Goal: Transaction & Acquisition: Obtain resource

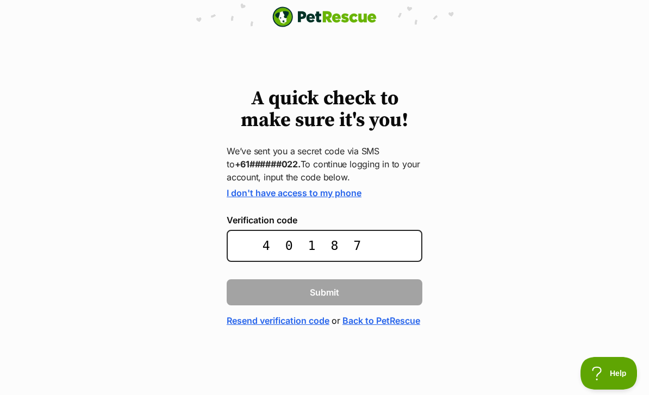
type input "401873"
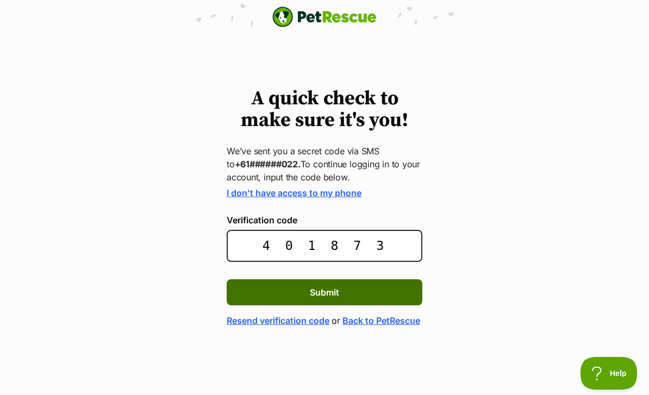
click at [337, 290] on span "Submit" at bounding box center [324, 292] width 29 height 13
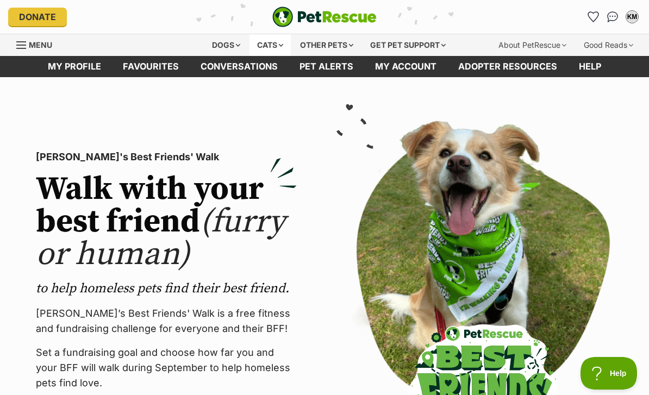
click at [281, 42] on div "Cats" at bounding box center [270, 45] width 41 height 22
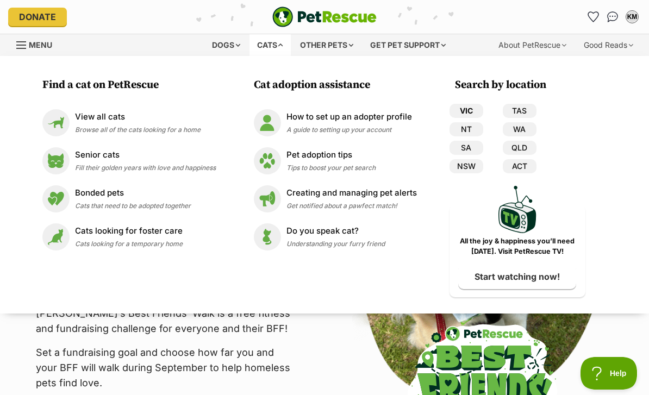
click at [478, 105] on link "VIC" at bounding box center [467, 111] width 34 height 14
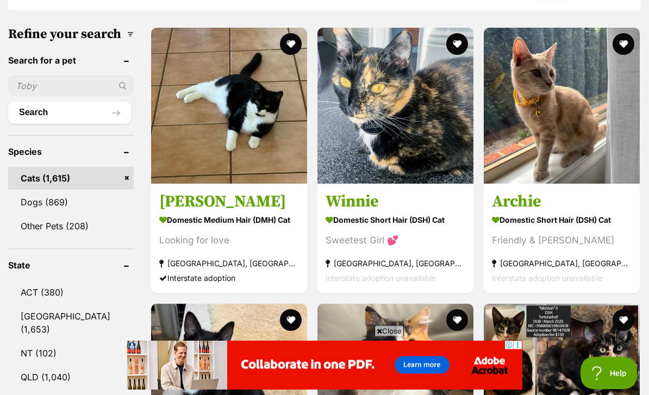
scroll to position [349, 0]
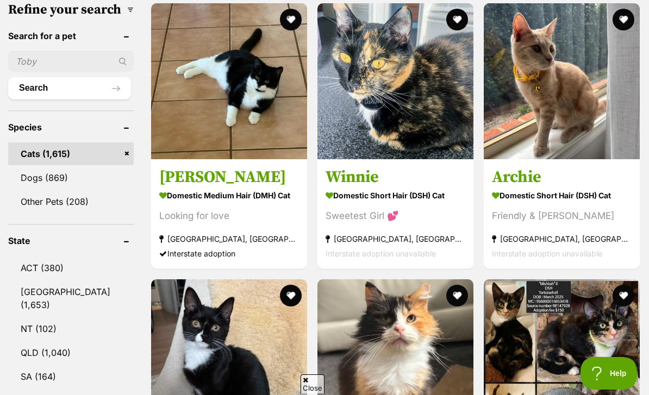
click at [68, 72] on input "text" at bounding box center [71, 61] width 126 height 21
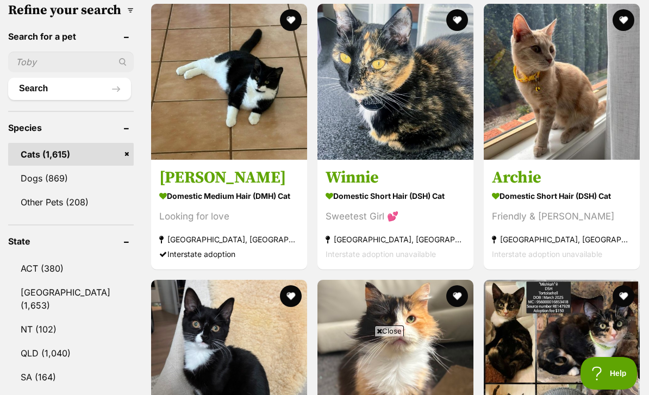
scroll to position [0, 0]
type input "Barn"
click at [55, 99] on button "Search" at bounding box center [69, 89] width 123 height 22
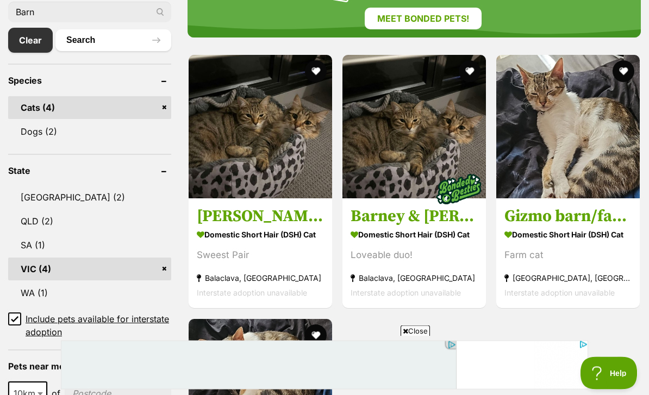
scroll to position [401, 0]
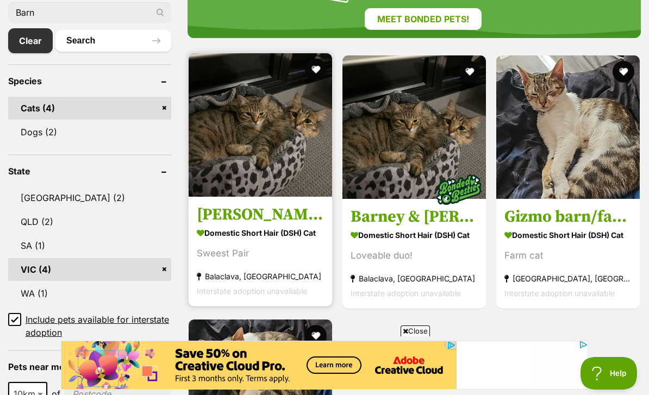
click at [280, 223] on h3 "[PERSON_NAME] & [PERSON_NAME]" at bounding box center [260, 215] width 127 height 21
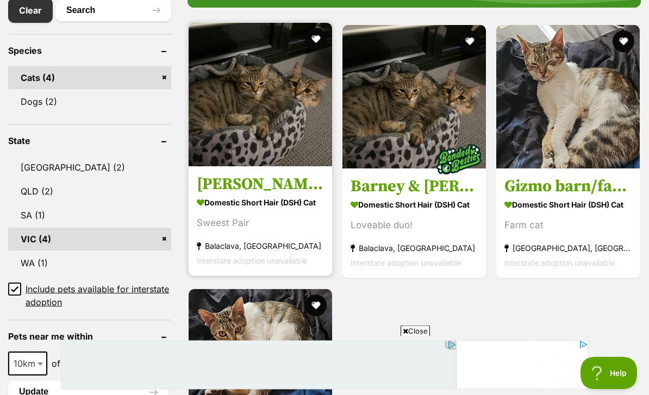
scroll to position [432, 0]
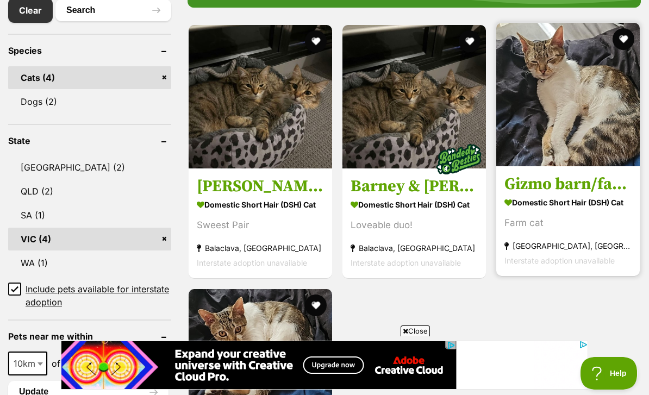
click at [560, 190] on h3 "Gizmo barn/farm cat looking for a home" at bounding box center [568, 185] width 127 height 21
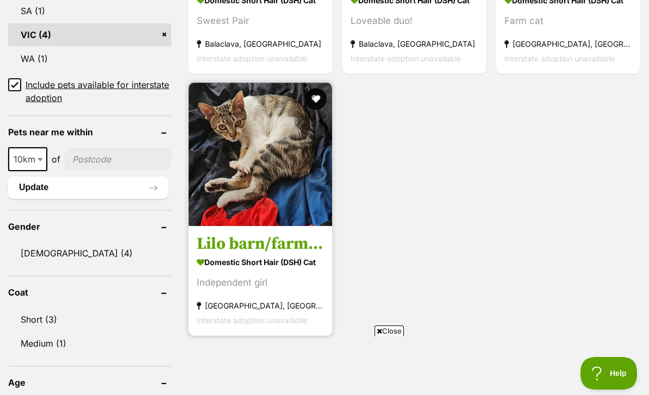
scroll to position [0, 0]
click at [272, 254] on h3 "Lilo barn/farm cat looking for a home" at bounding box center [260, 244] width 127 height 21
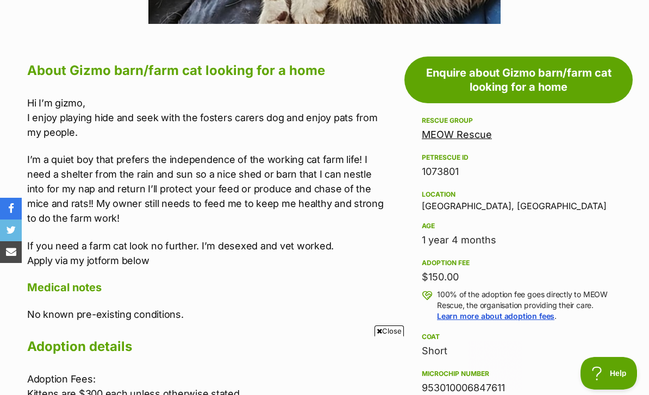
scroll to position [578, 0]
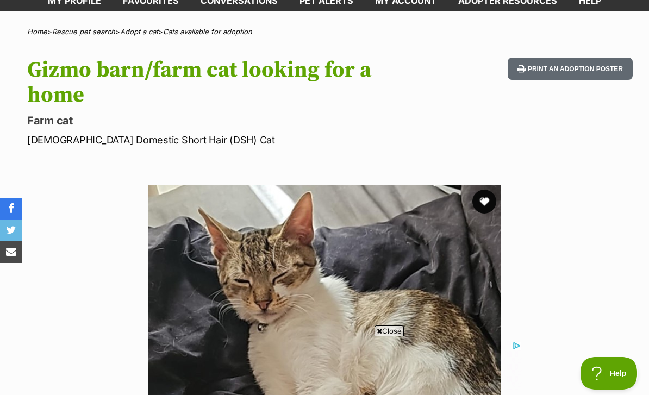
click at [488, 203] on button "favourite" at bounding box center [484, 202] width 24 height 24
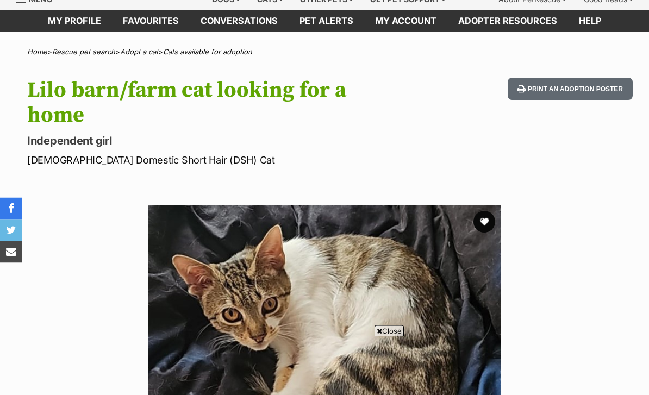
scroll to position [46, 0]
click at [487, 221] on button "favourite" at bounding box center [484, 222] width 24 height 24
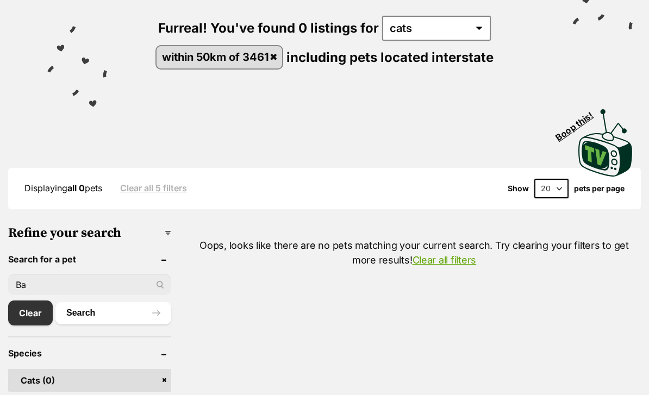
type input "B"
click at [25, 315] on link "Clear" at bounding box center [33, 313] width 50 height 25
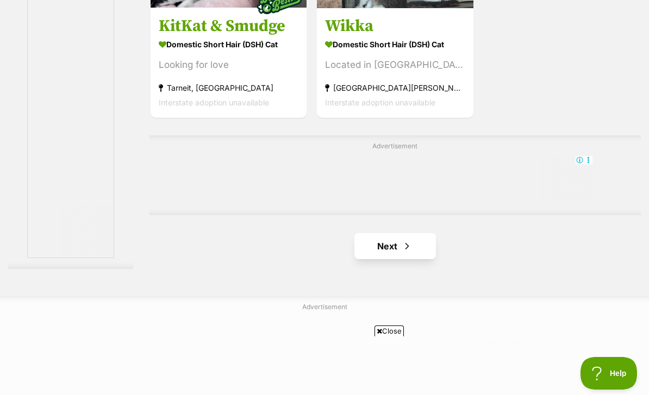
click at [404, 253] on span "Next page" at bounding box center [407, 246] width 11 height 13
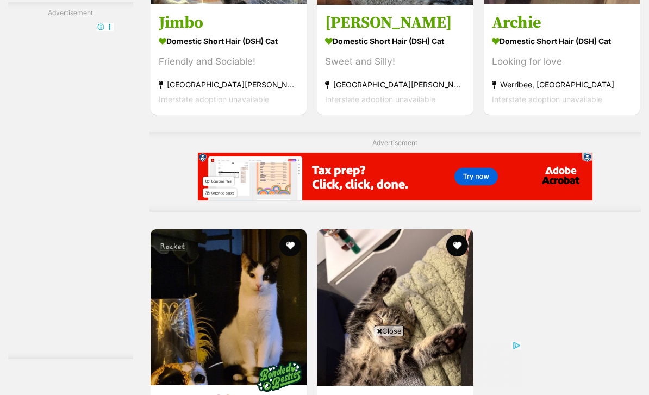
scroll to position [2147, 0]
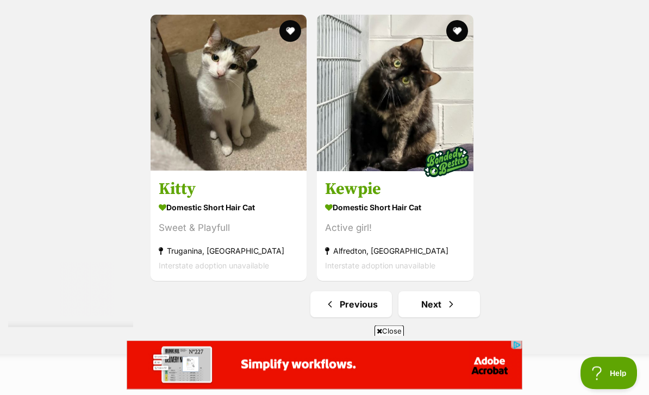
scroll to position [2412, 0]
click at [446, 311] on span "Next page" at bounding box center [451, 304] width 11 height 13
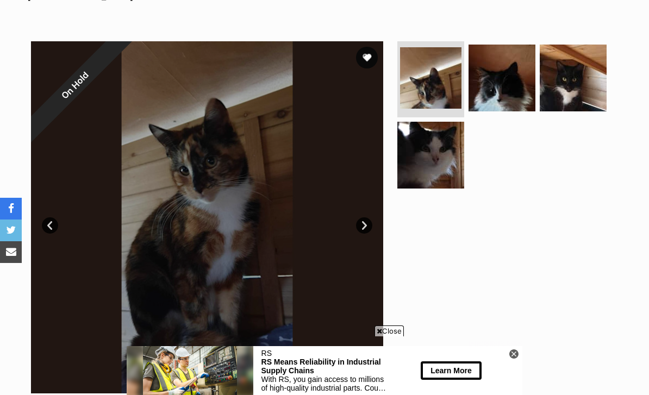
scroll to position [98, 0]
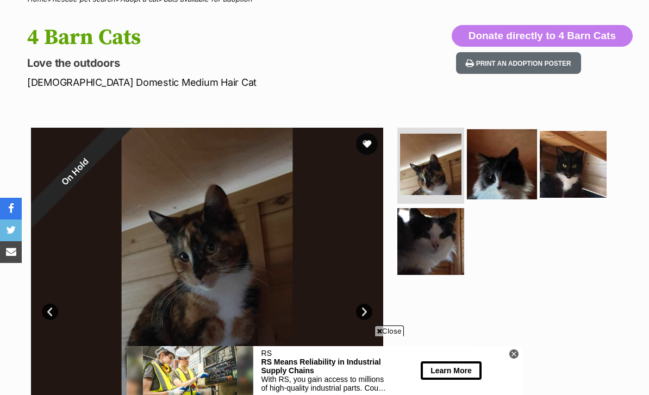
click at [513, 170] on img at bounding box center [502, 164] width 70 height 70
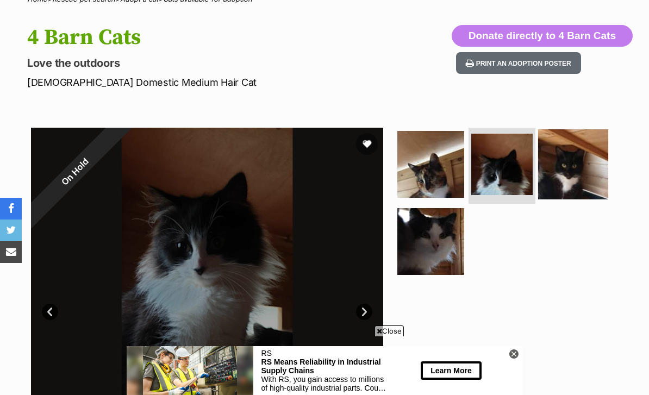
click at [574, 177] on img at bounding box center [573, 164] width 70 height 70
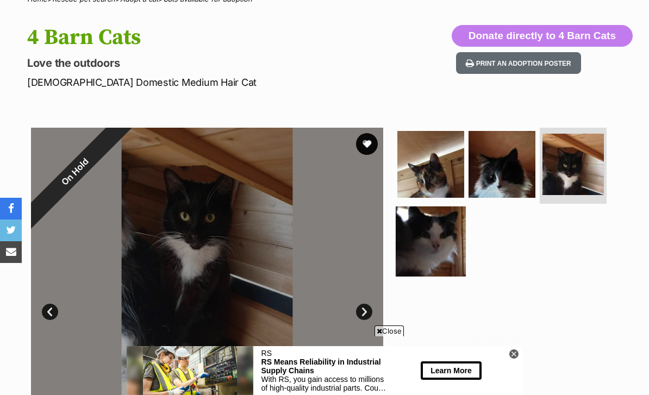
click at [436, 251] on img at bounding box center [431, 241] width 70 height 70
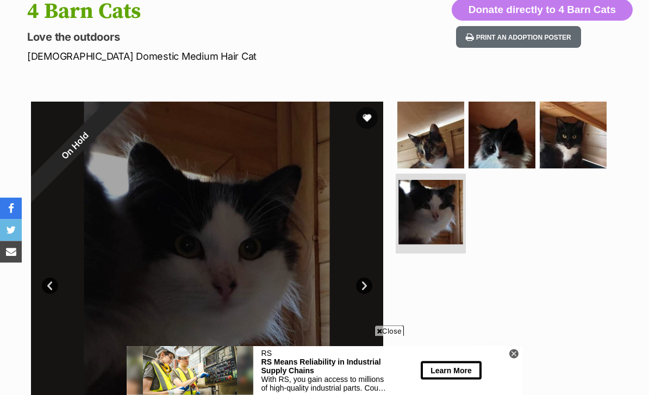
scroll to position [0, 0]
